Goal: Find specific page/section: Find specific page/section

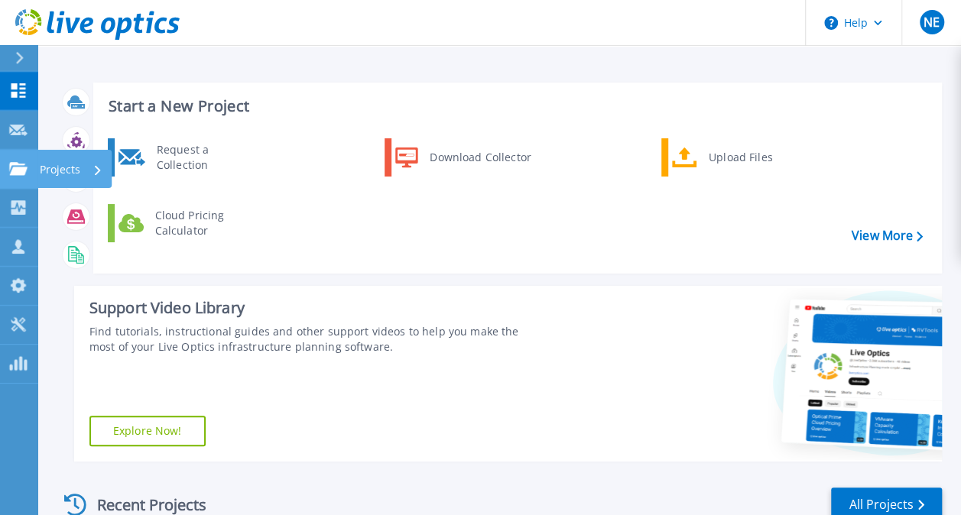
click at [58, 167] on p "Projects" at bounding box center [60, 170] width 41 height 40
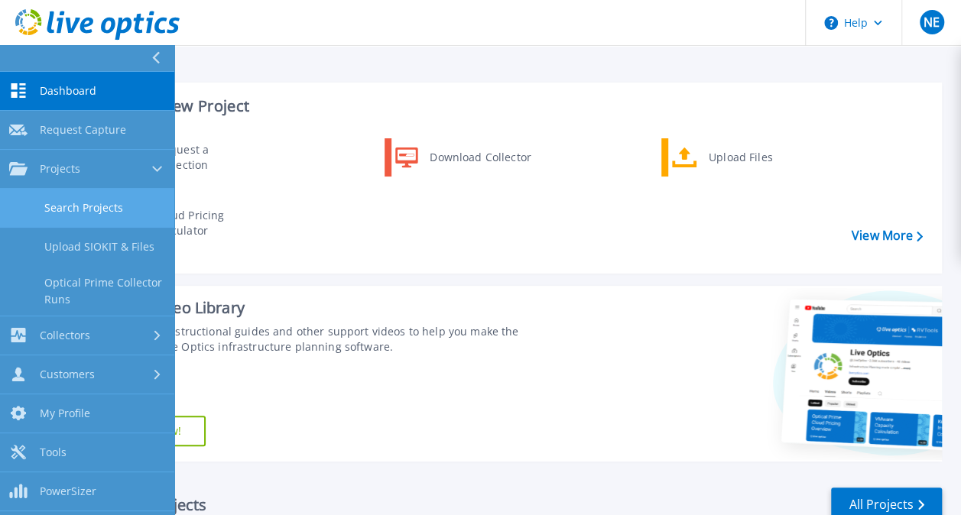
click at [83, 202] on link "Search Projects" at bounding box center [87, 208] width 174 height 39
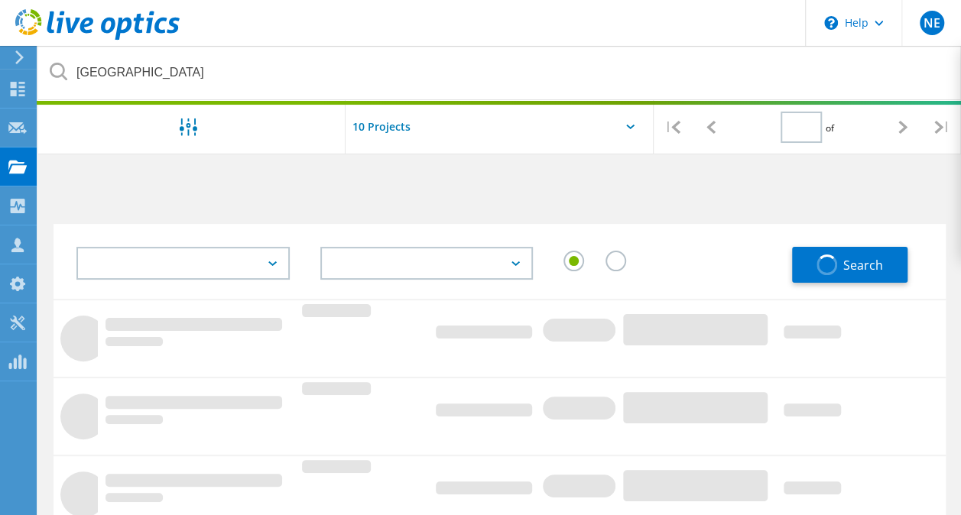
type input "1"
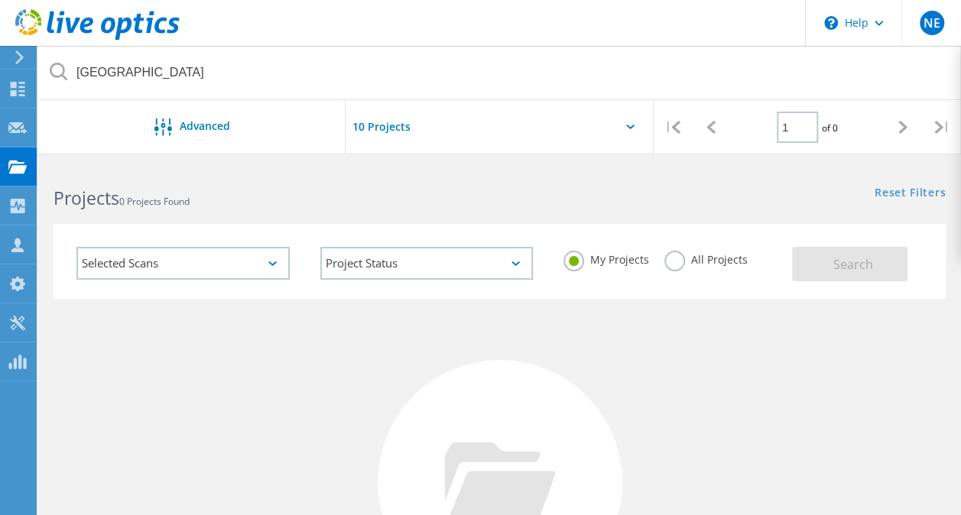
click at [677, 265] on label "All Projects" at bounding box center [706, 258] width 83 height 15
click at [0, 0] on input "All Projects" at bounding box center [0, 0] width 0 height 0
click at [841, 263] on span "Search" at bounding box center [853, 264] width 40 height 17
click at [277, 265] on div "Selected Scans" at bounding box center [182, 263] width 213 height 33
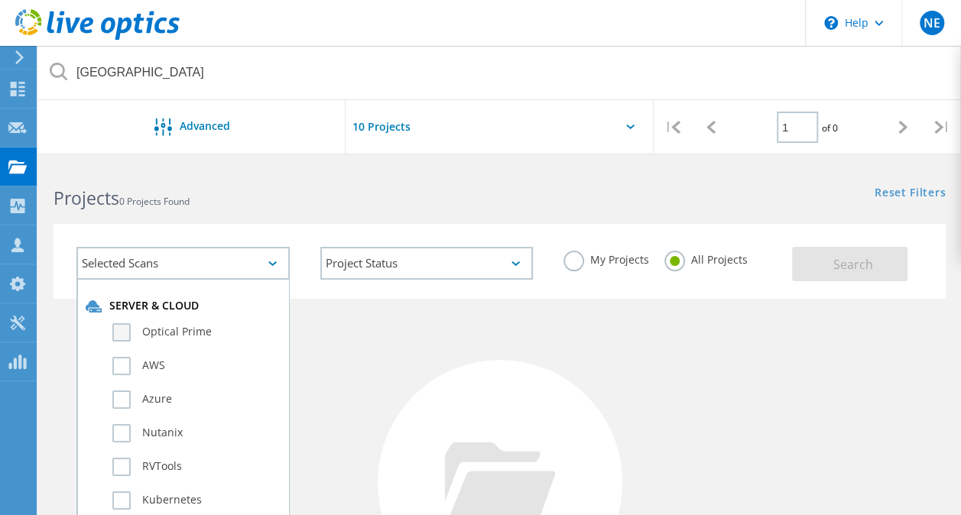
click at [184, 327] on label "Optical Prime" at bounding box center [196, 332] width 168 height 18
click at [0, 0] on input "Optical Prime" at bounding box center [0, 0] width 0 height 0
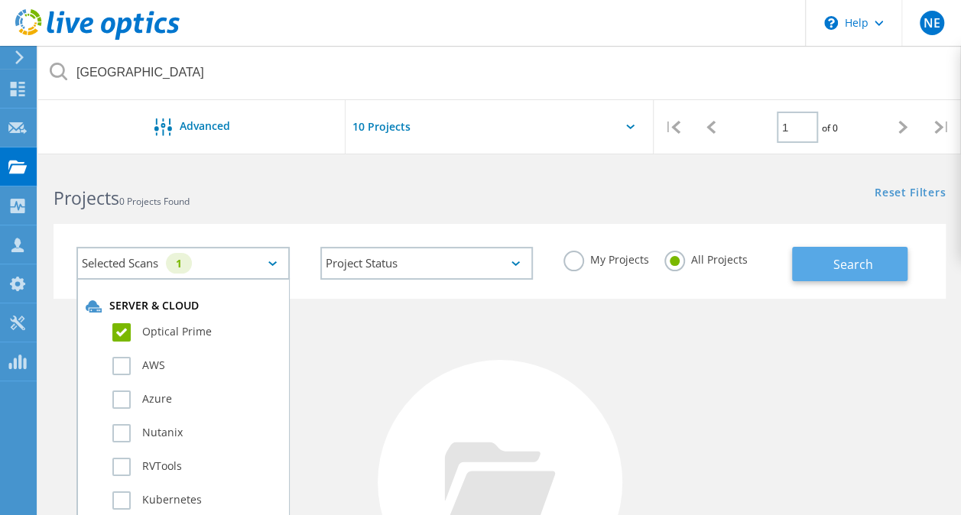
click at [828, 255] on button "Search" at bounding box center [849, 264] width 115 height 34
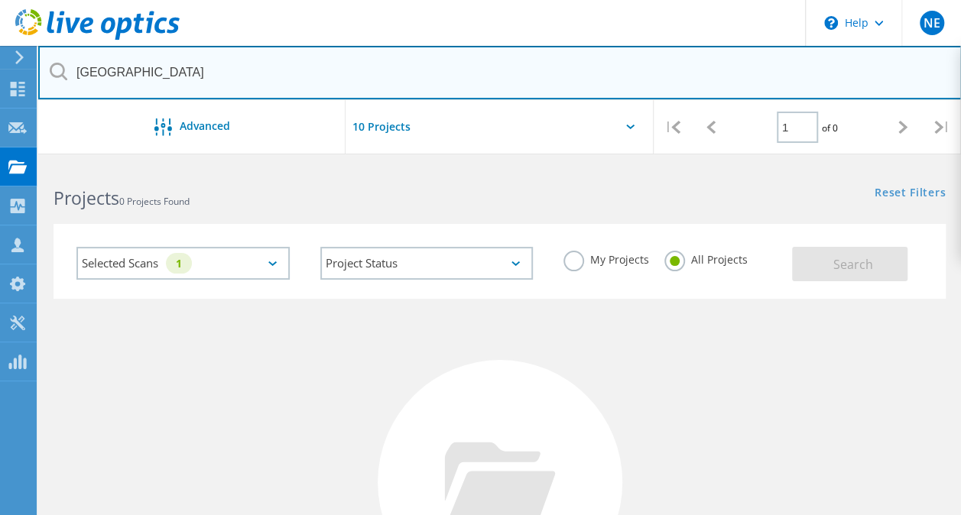
click at [144, 72] on input "[GEOGRAPHIC_DATA]" at bounding box center [500, 73] width 924 height 54
click at [148, 72] on input "[GEOGRAPHIC_DATA]" at bounding box center [500, 73] width 924 height 54
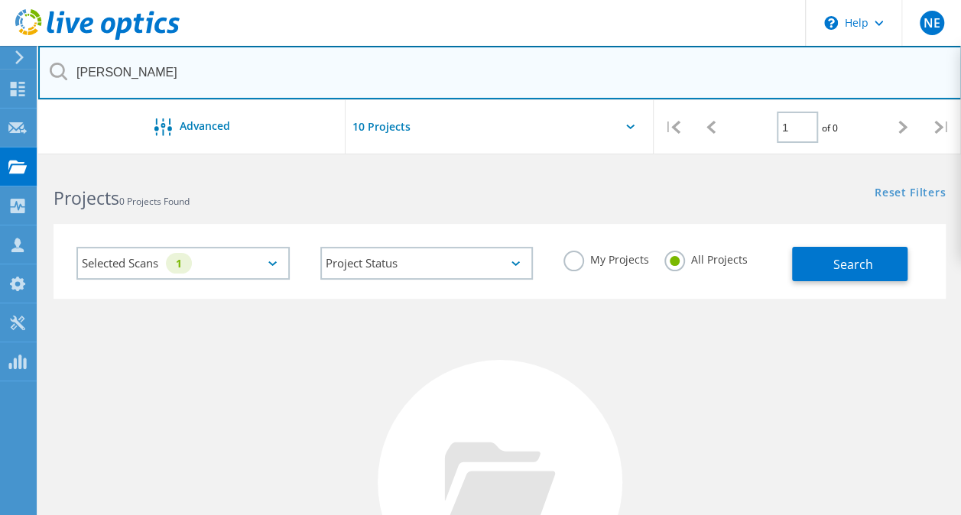
type input "[PERSON_NAME]"
